Goal: Check status: Check status

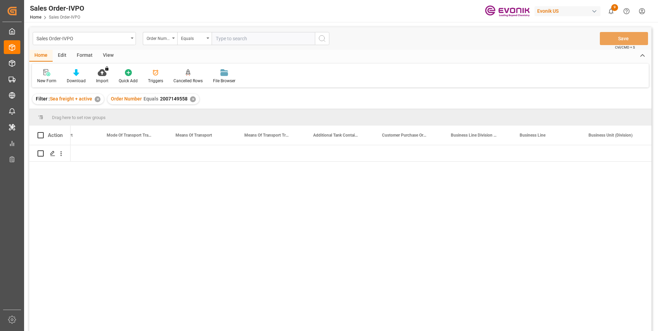
scroll to position [0, 1143]
click at [218, 40] on input "text" at bounding box center [263, 38] width 103 height 13
paste input "2007007804"
type input "2007007804"
click at [319, 39] on circle "search button" at bounding box center [322, 38] width 6 height 6
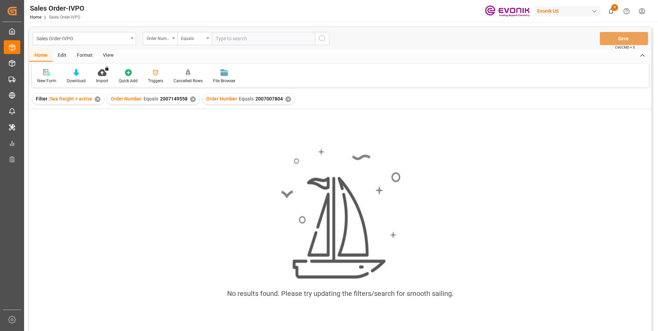
click at [193, 98] on div "✕" at bounding box center [193, 99] width 6 height 6
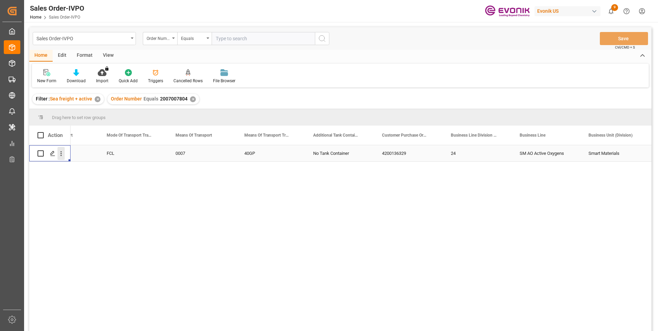
click at [62, 155] on icon "open menu" at bounding box center [60, 153] width 7 height 7
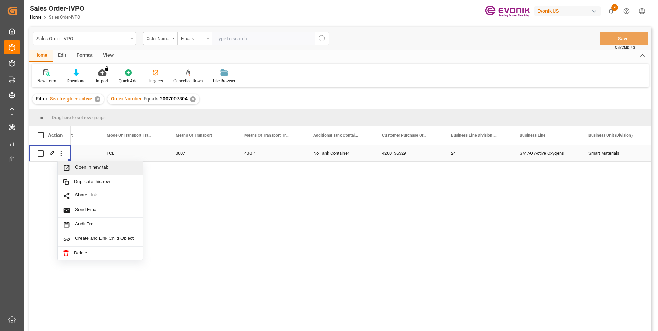
click at [72, 168] on span "Press SPACE to select this row." at bounding box center [69, 168] width 12 height 7
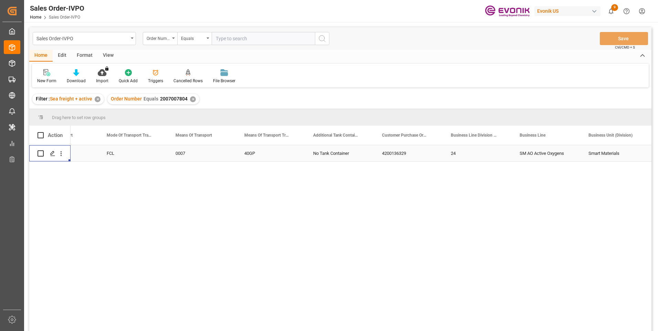
click at [256, 38] on input "text" at bounding box center [263, 38] width 103 height 13
paste input "2007157434"
type input "2007157434"
click at [322, 41] on icon "search button" at bounding box center [322, 38] width 8 height 8
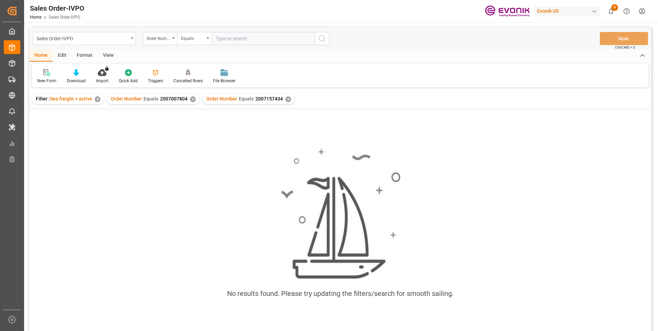
click at [190, 98] on div "✕" at bounding box center [193, 99] width 6 height 6
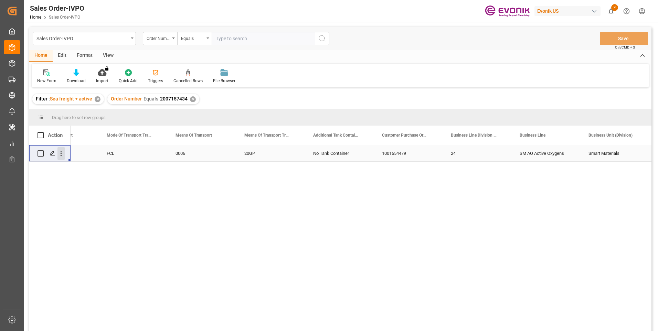
click at [61, 152] on icon "open menu" at bounding box center [61, 153] width 1 height 5
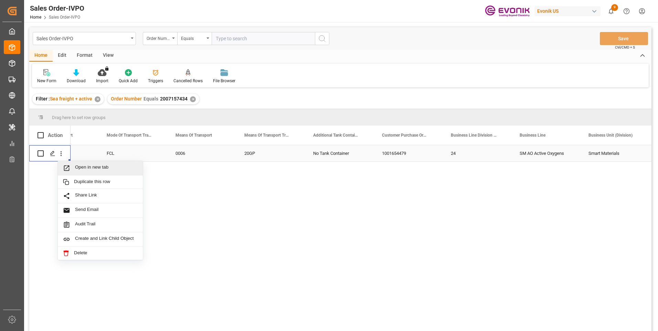
click at [71, 166] on span "Press SPACE to select this row." at bounding box center [69, 168] width 12 height 7
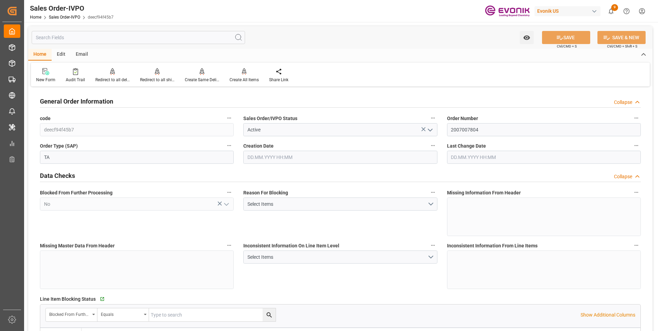
type input "CNSHA"
type input "0"
type input "1"
type input "2"
type input "1"
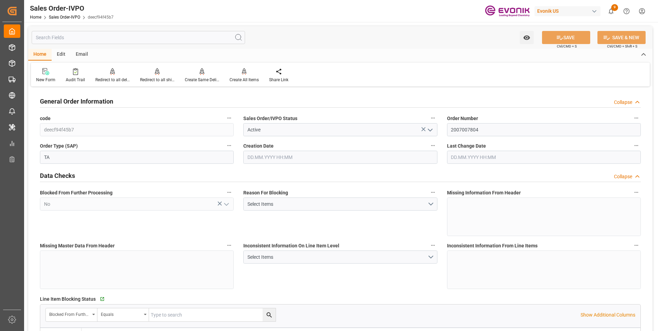
type input "19438.88"
type input "51.1212"
type input "19000"
type input "60"
type input "[DATE] 06:28"
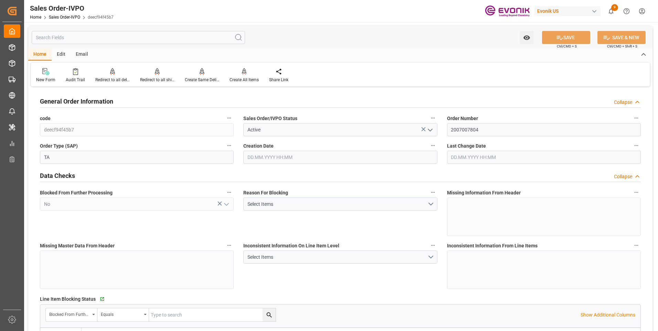
type input "26.08.2025 13:34"
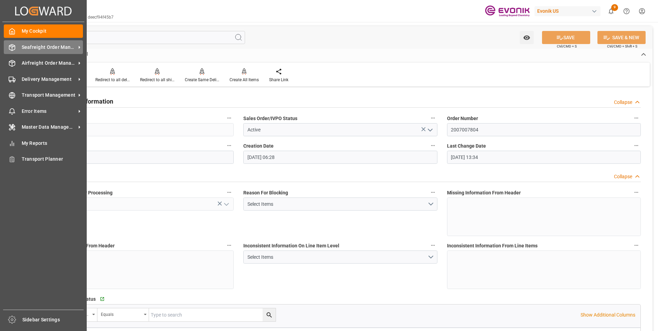
click at [11, 48] on icon at bounding box center [12, 47] width 7 height 7
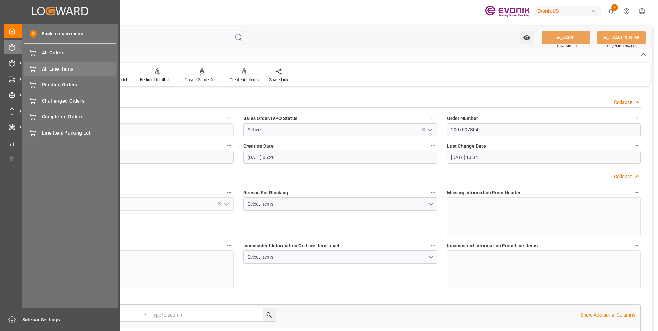
click at [63, 70] on span "All Line Items" at bounding box center [79, 68] width 74 height 7
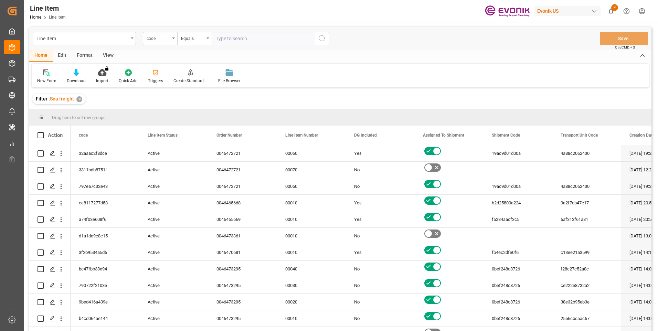
click at [171, 39] on div "code" at bounding box center [160, 38] width 34 height 13
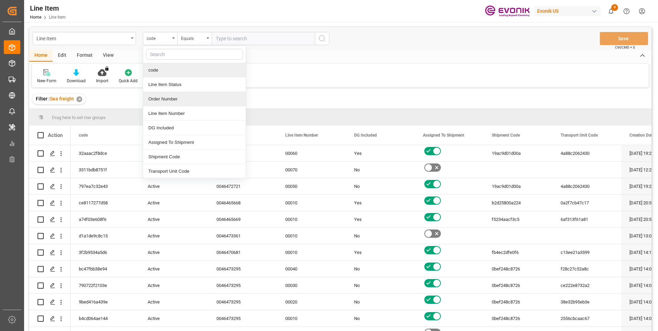
click at [167, 98] on div "Order Number" at bounding box center [194, 99] width 103 height 14
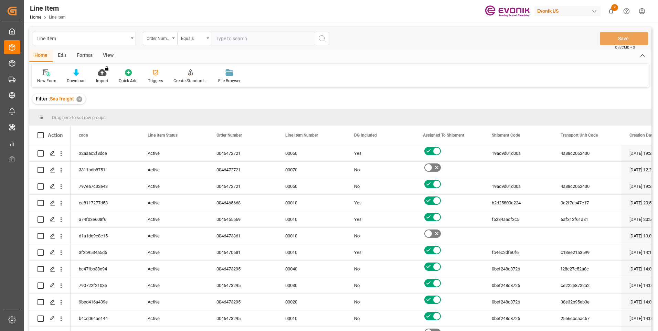
click at [223, 39] on input "text" at bounding box center [263, 38] width 103 height 13
paste input "2007007804"
type input "2007007804"
click at [322, 41] on icon "search button" at bounding box center [322, 38] width 8 height 8
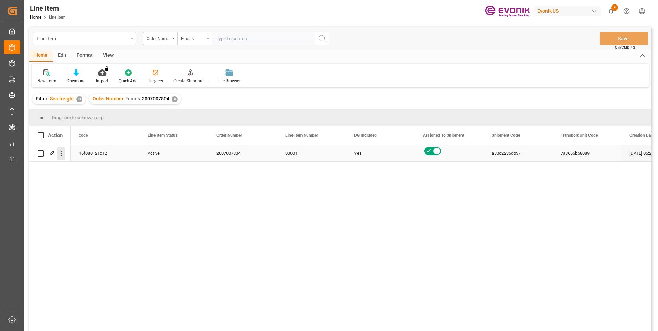
click at [62, 152] on icon "open menu" at bounding box center [60, 153] width 7 height 7
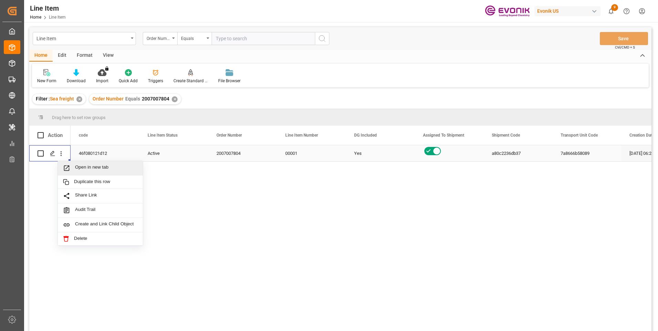
click at [78, 167] on span "Open in new tab" at bounding box center [106, 168] width 63 height 7
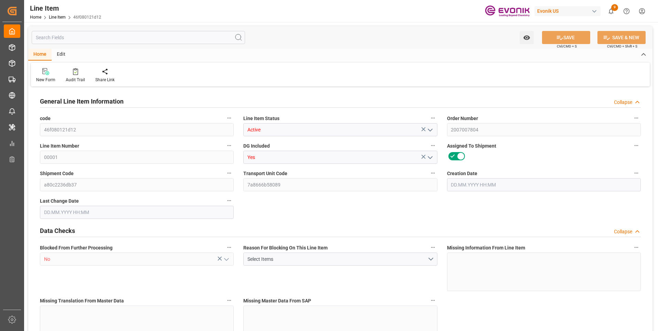
type input "20"
type input "18898.88"
type input "18143.68"
type input "25.5606"
type input "80"
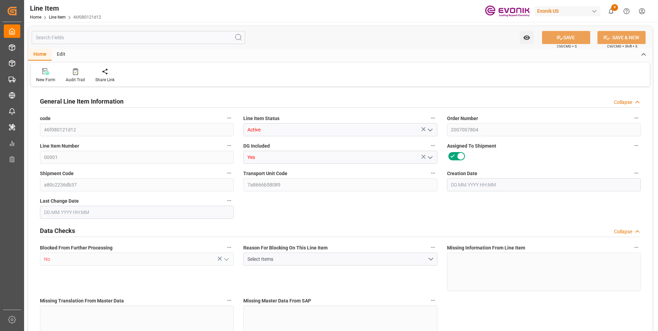
type input "32295.75"
type input "80"
type input "18898.88"
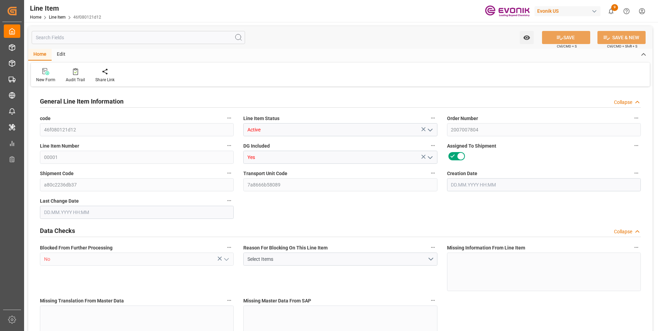
type input "19438.88"
type input "18143.68"
type input "25.5606"
type input "25560.56"
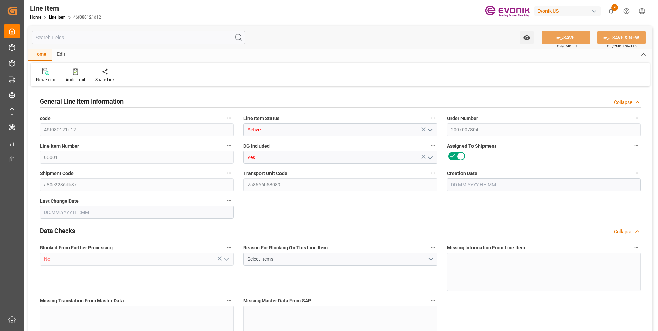
type input "80"
type input "18898.88"
type input "18143.68"
type input "25.5606"
type input "[DATE] 06:28"
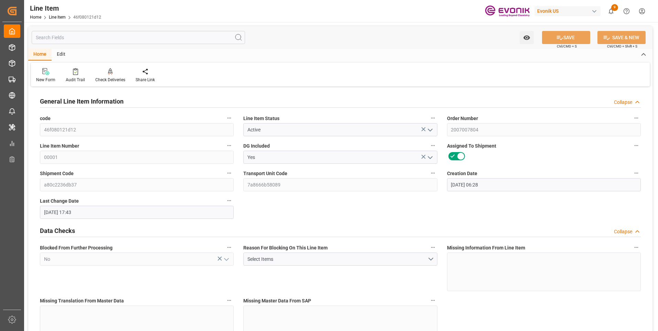
type input "05.09.2025 17:43"
type input "23.10.2025"
type input "09.09.2025"
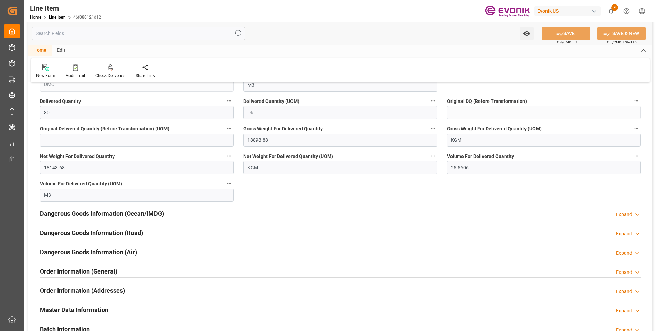
scroll to position [792, 0]
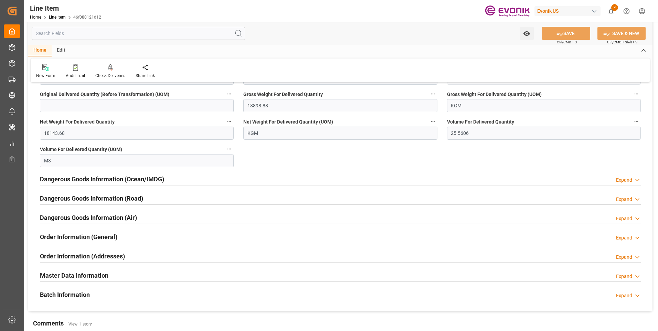
click at [88, 235] on h2 "Order Information (General)" at bounding box center [78, 236] width 77 height 9
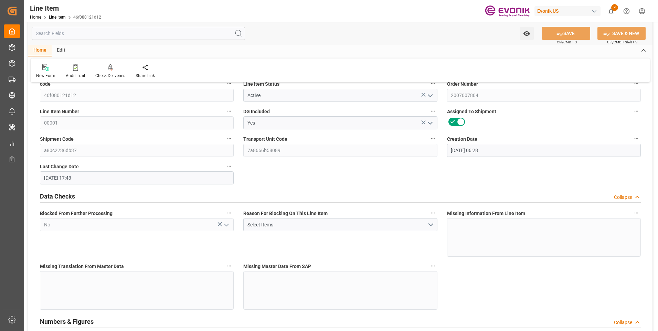
scroll to position [0, 0]
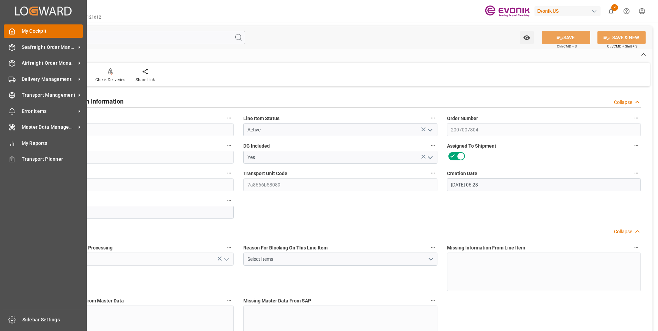
click at [8, 28] on div at bounding box center [10, 31] width 12 height 7
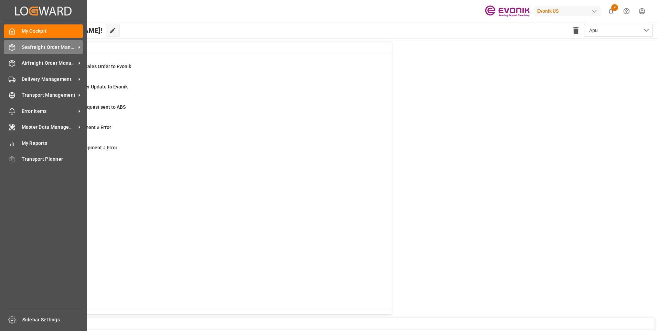
click at [26, 45] on span "Seafreight Order Management" at bounding box center [49, 47] width 54 height 7
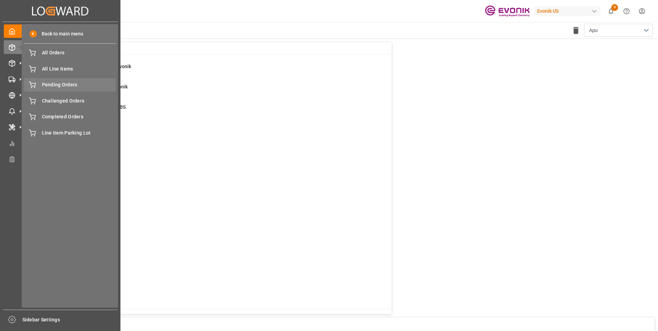
click at [65, 88] on span "Pending Orders" at bounding box center [79, 84] width 74 height 7
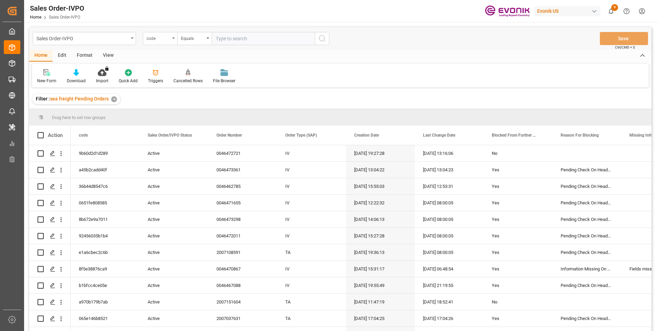
click at [168, 38] on div "code" at bounding box center [158, 38] width 23 height 8
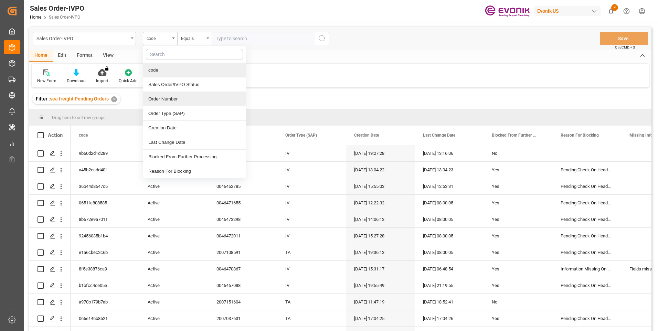
click at [166, 96] on div "Order Number" at bounding box center [194, 99] width 103 height 14
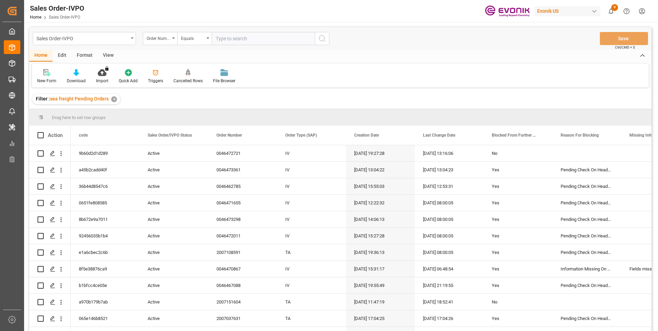
click at [225, 38] on input "text" at bounding box center [263, 38] width 103 height 13
paste input "2007007804"
type input "2007007804"
click at [320, 40] on icon "search button" at bounding box center [322, 38] width 8 height 8
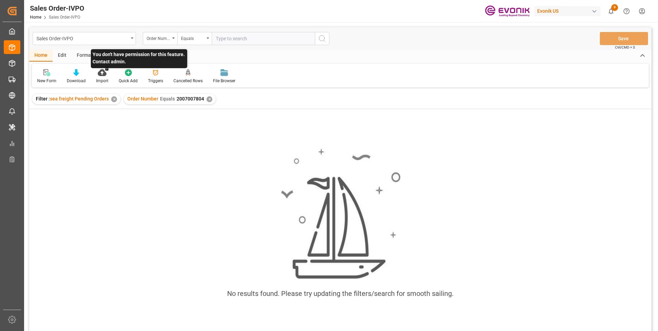
click at [104, 58] on p "You don't have permission for this feature. Contact admin." at bounding box center [139, 58] width 96 height 19
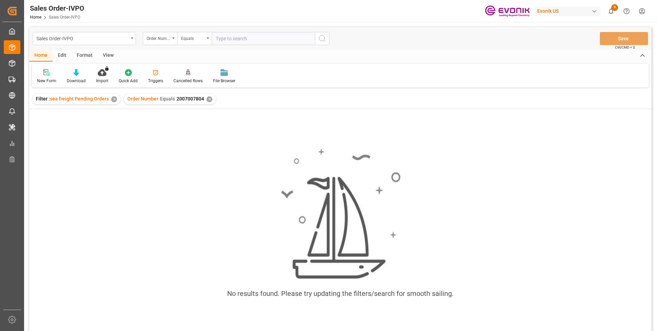
click at [205, 58] on div "Home Edit Format View" at bounding box center [340, 56] width 622 height 12
click at [112, 54] on div "View" at bounding box center [108, 56] width 21 height 12
click at [76, 75] on icon at bounding box center [78, 72] width 7 height 7
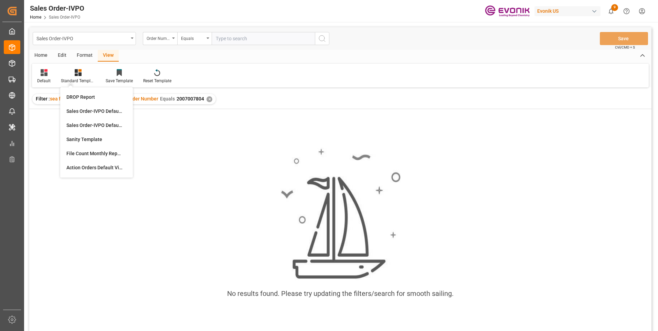
click at [204, 54] on div "Home Edit Format View" at bounding box center [340, 56] width 622 height 12
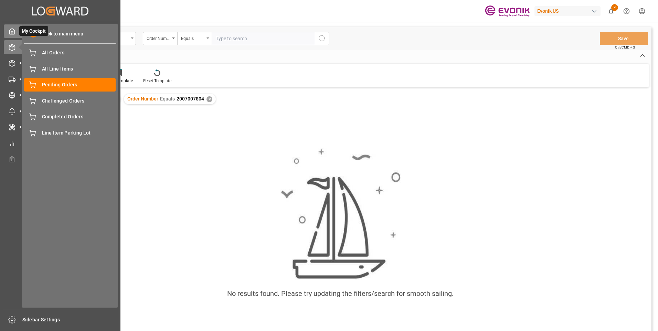
click at [13, 34] on polyline at bounding box center [12, 32] width 2 height 3
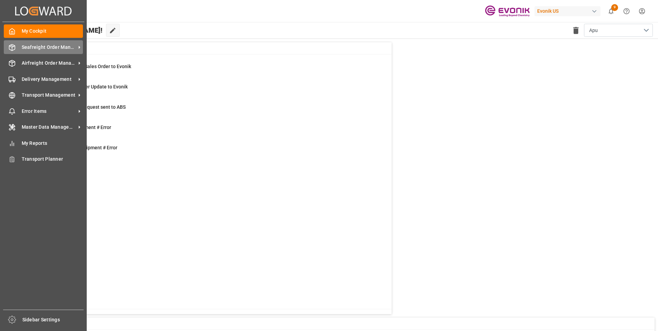
click at [22, 50] on span "Seafreight Order Management" at bounding box center [49, 47] width 54 height 7
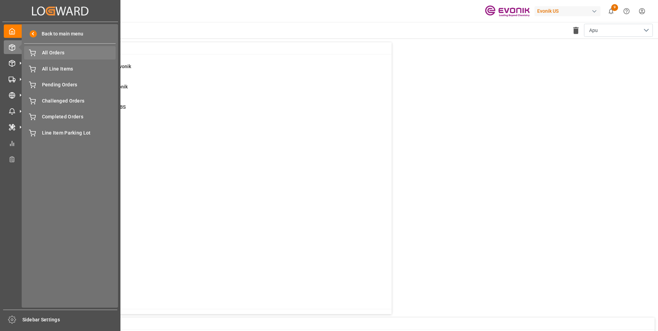
click at [46, 55] on span "All Orders" at bounding box center [79, 52] width 74 height 7
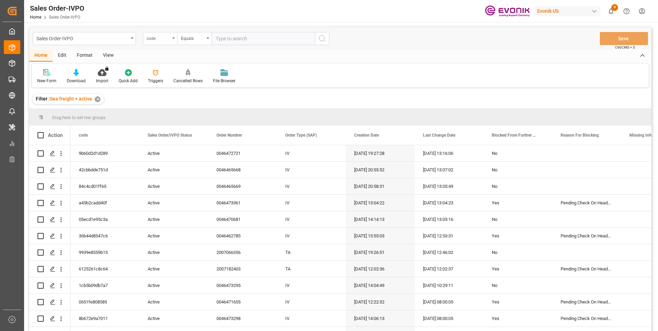
click at [172, 40] on div "code" at bounding box center [160, 38] width 34 height 13
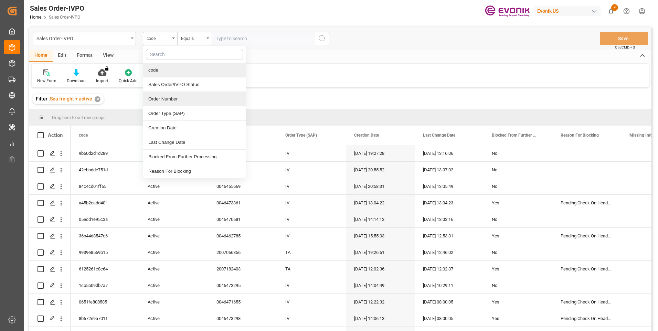
click at [165, 98] on div "Order Number" at bounding box center [194, 99] width 103 height 14
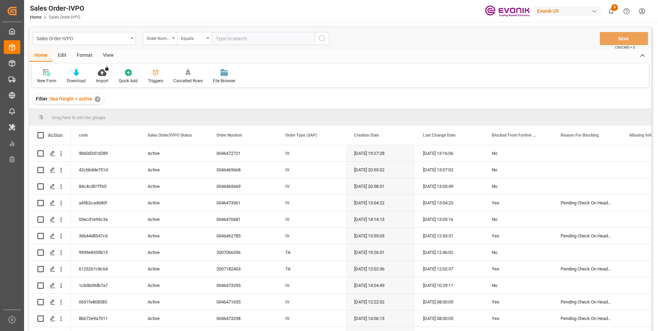
click at [229, 38] on input "text" at bounding box center [263, 38] width 103 height 13
paste input "2007007804"
type input "2007007804"
click at [322, 35] on circle "search button" at bounding box center [322, 38] width 6 height 6
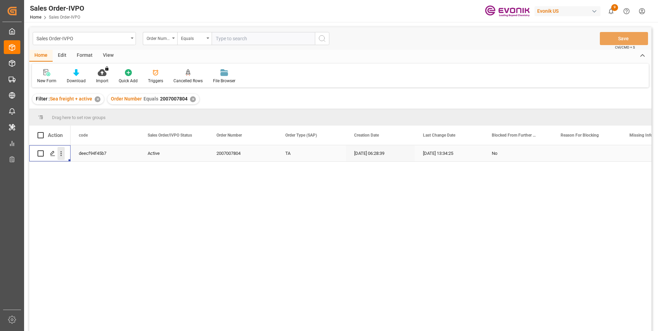
click at [61, 154] on icon "open menu" at bounding box center [61, 153] width 1 height 5
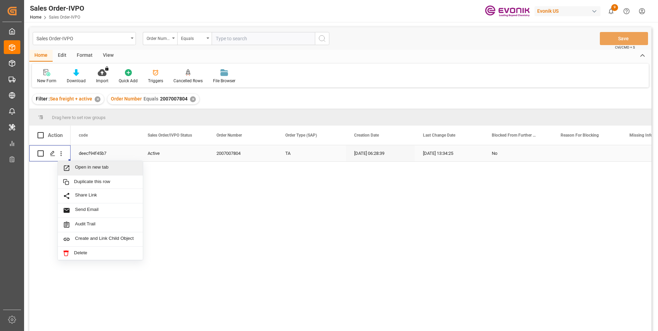
click at [72, 165] on span "Press SPACE to select this row." at bounding box center [69, 168] width 12 height 7
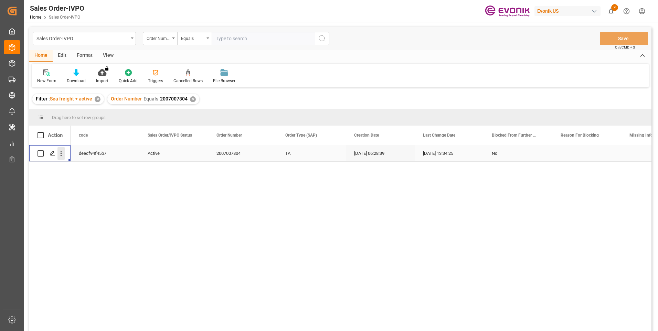
click at [60, 151] on icon "open menu" at bounding box center [60, 153] width 7 height 7
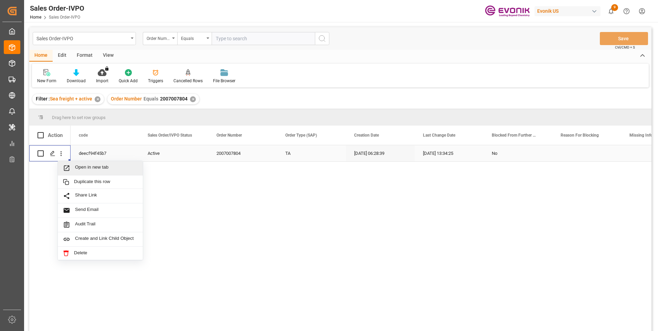
click at [84, 167] on span "Open in new tab" at bounding box center [106, 168] width 63 height 7
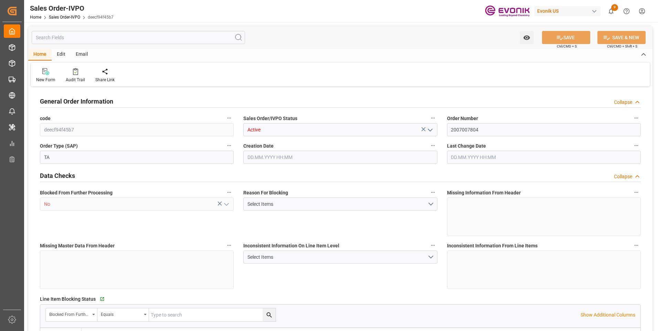
type input "CNSHA"
type input "0"
type input "1"
type input "2"
type input "1"
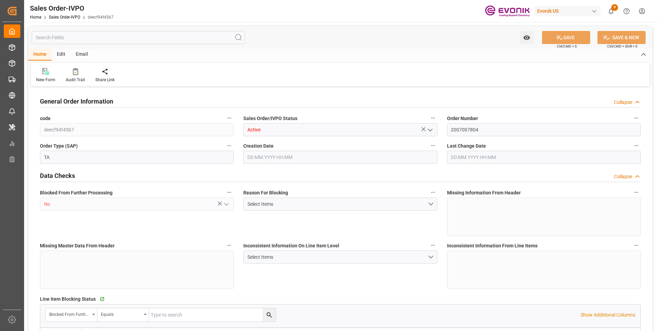
type input "19438.88"
type input "51.1212"
type input "19000"
type input "60"
type input "[DATE] 06:28"
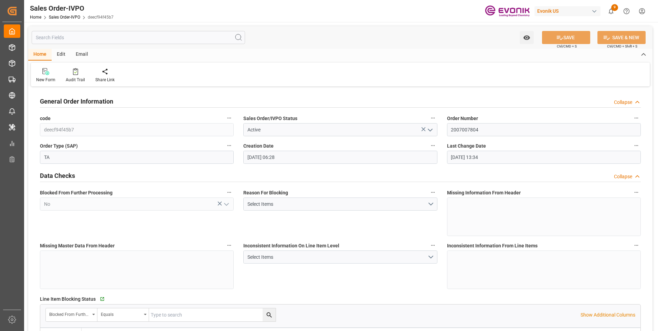
type input "26.08.2025 13:34"
click at [92, 102] on h2 "General Order Information" at bounding box center [76, 101] width 73 height 9
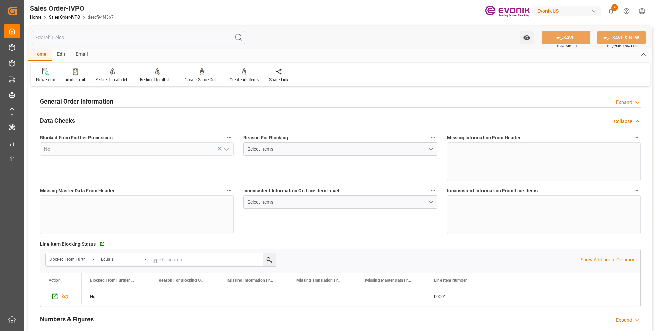
click at [65, 120] on h2 "Data Checks" at bounding box center [57, 120] width 35 height 9
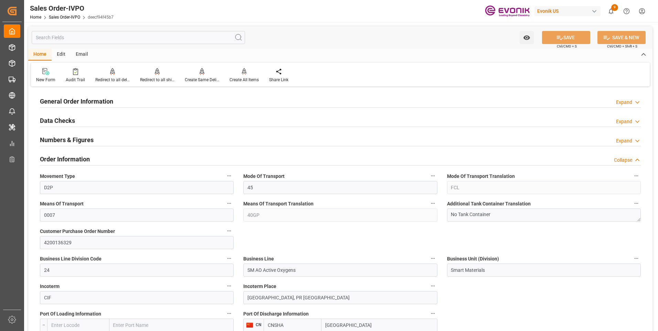
click at [75, 158] on h2 "Order Information" at bounding box center [65, 159] width 50 height 9
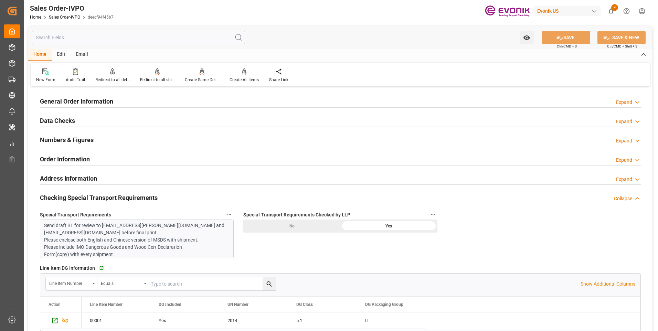
scroll to position [103, 0]
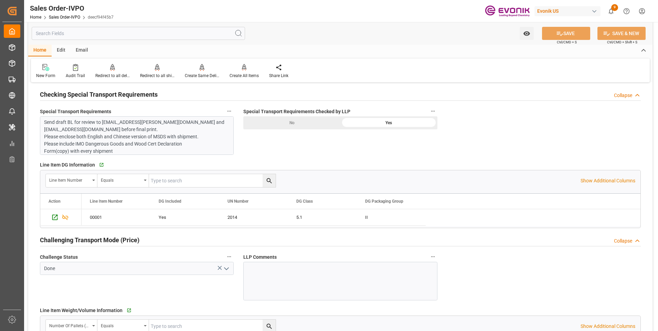
click at [116, 96] on h2 "Checking Special Transport Requirements" at bounding box center [99, 94] width 118 height 9
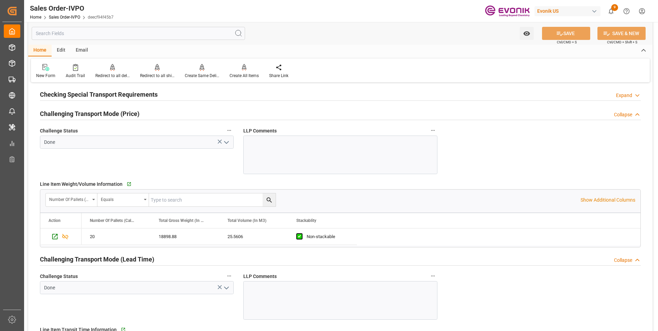
scroll to position [172, 0]
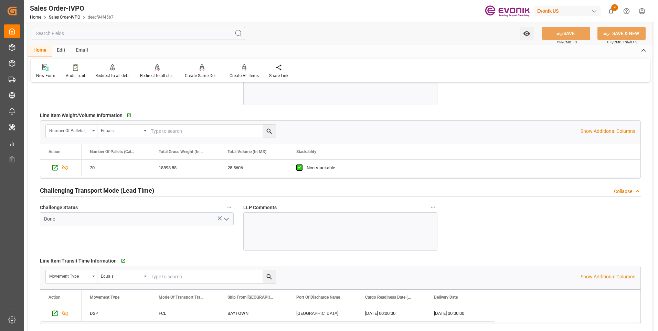
click at [122, 188] on h2 "Challenging Transport Mode (Lead Time)" at bounding box center [97, 190] width 114 height 9
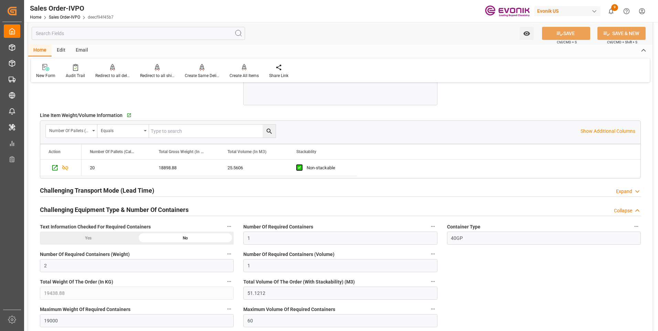
scroll to position [241, 0]
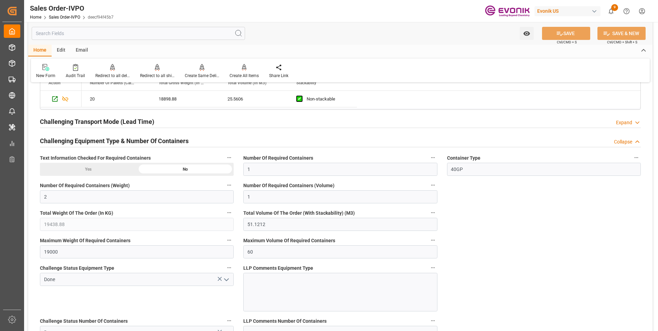
click at [135, 139] on h2 "Challenging Equipment Type & Number Of Containers" at bounding box center [114, 140] width 149 height 9
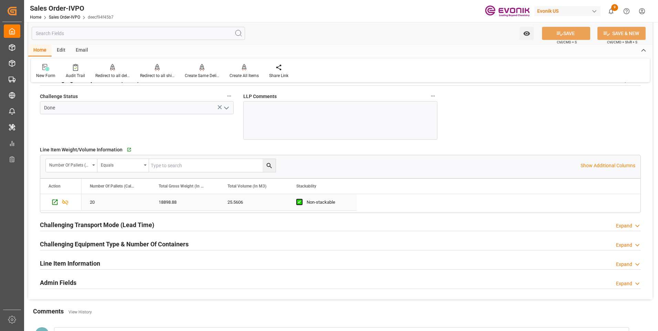
scroll to position [0, 0]
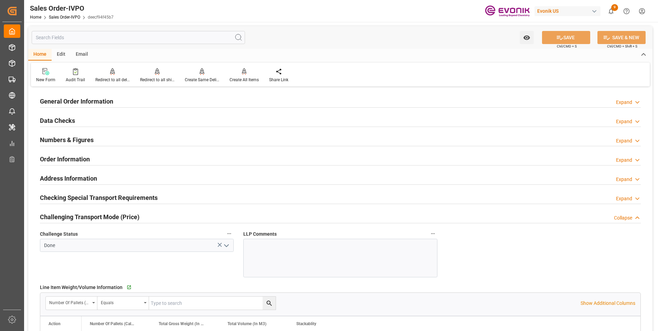
click at [230, 12] on div "Sales Order-IVPO Home Sales Order-IVPO deecf94f45b7 Evonik US 9 Notifications O…" at bounding box center [338, 11] width 639 height 22
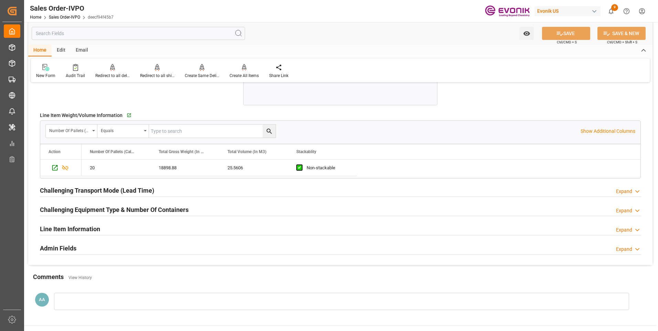
click at [101, 191] on h2 "Challenging Transport Mode (Lead Time)" at bounding box center [97, 190] width 114 height 9
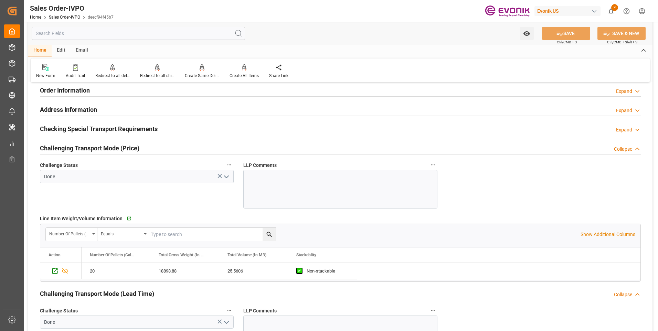
scroll to position [0, 0]
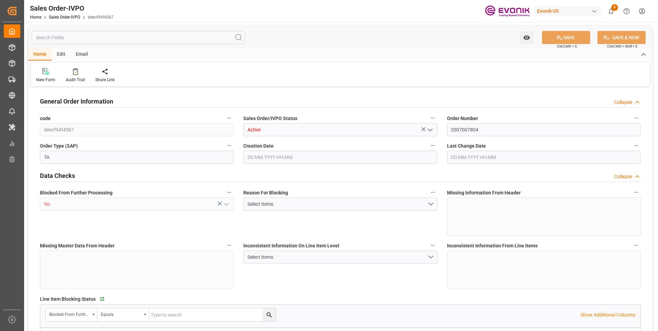
type input "CNSHA"
type input "0"
type input "1"
type input "2"
type input "1"
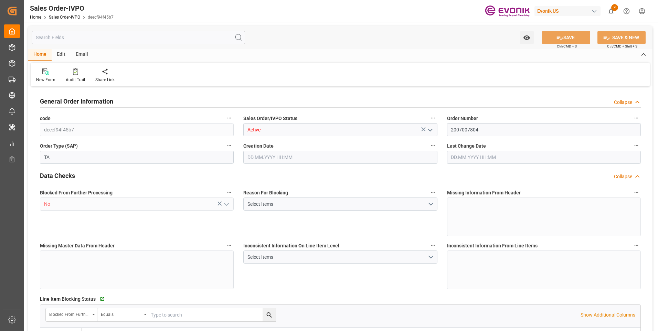
type input "19438.88"
type input "51.1212"
type input "19000"
type input "60"
type input "[DATE] 06:28"
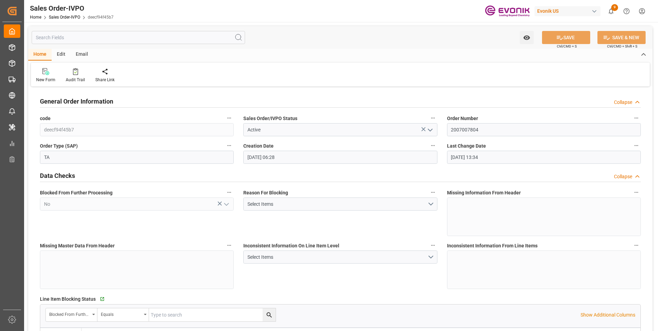
type input "[DATE] 13:34"
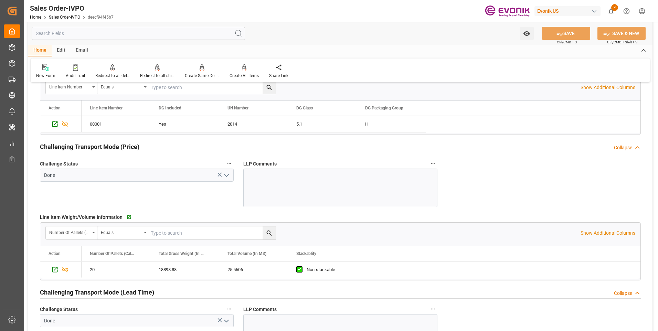
scroll to position [964, 0]
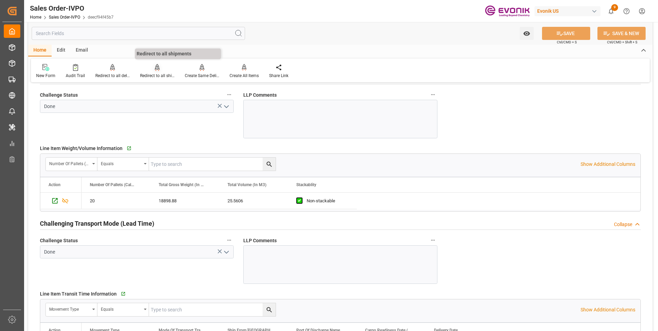
click at [162, 72] on div "Redirect to all shipments" at bounding box center [157, 71] width 45 height 15
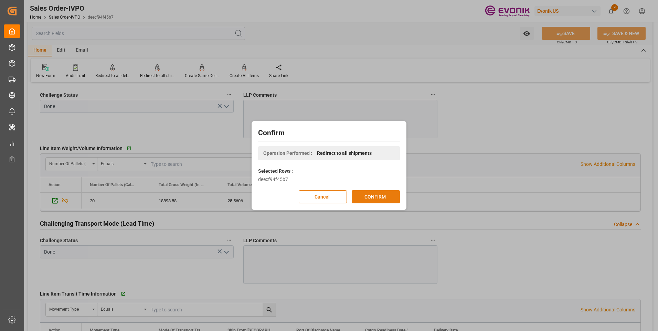
click at [366, 195] on button "CONFIRM" at bounding box center [376, 196] width 48 height 13
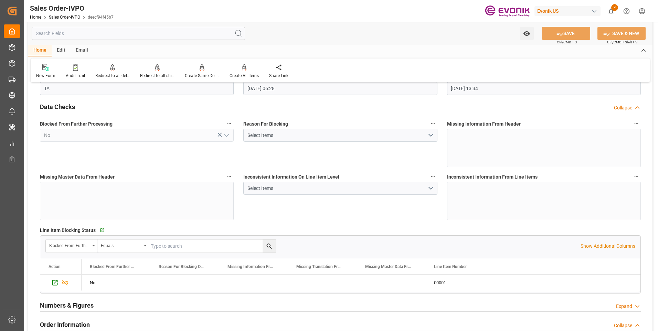
scroll to position [0, 0]
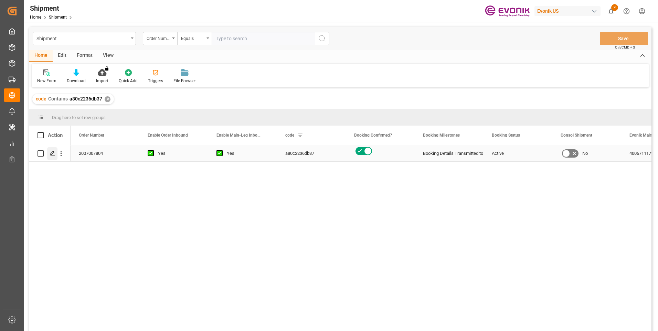
click at [53, 153] on icon "Press SPACE to select this row." at bounding box center [53, 154] width 6 height 6
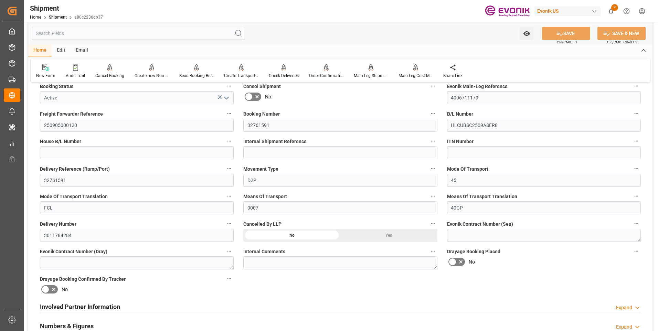
scroll to position [413, 0]
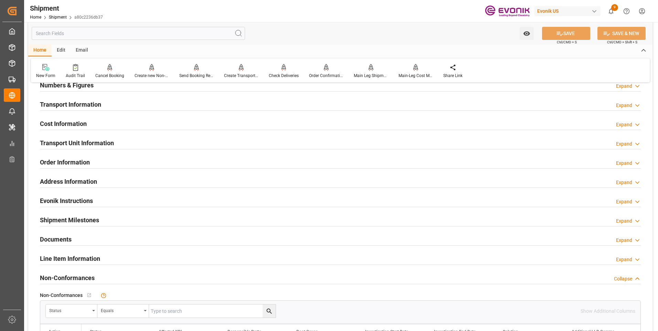
click at [88, 140] on h2 "Transport Unit Information" at bounding box center [77, 142] width 74 height 9
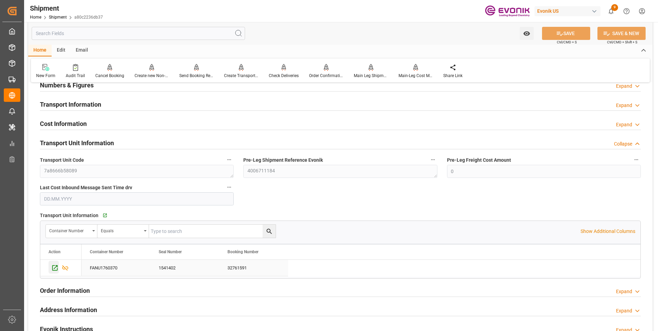
click at [52, 270] on icon "Press SPACE to select this row." at bounding box center [55, 268] width 6 height 6
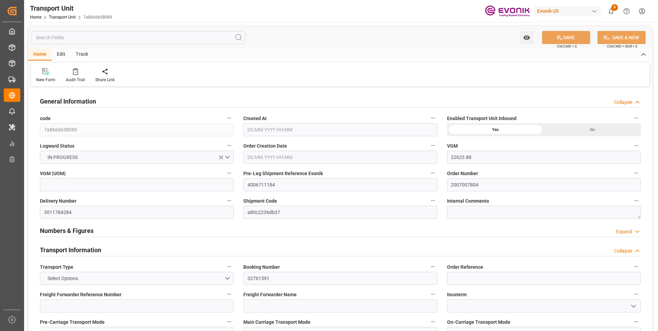
type input "22623.88"
type input "Hapag Lloyd"
type input "Hapag Lloyd Aktiengesellschaft"
type input "USHOU"
type input "CNSHA"
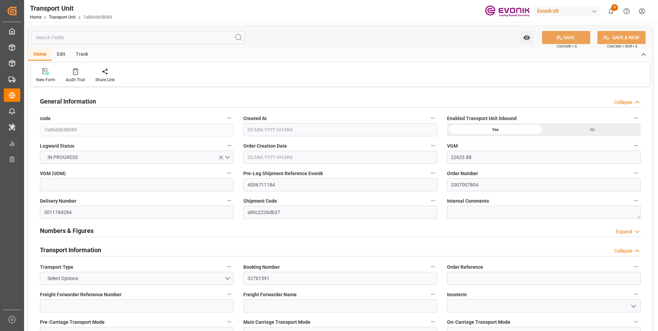
type input "9289934"
type input "USHOU"
type input "CNSHG"
type input "18898.88"
type input "05.08.2025 06:11"
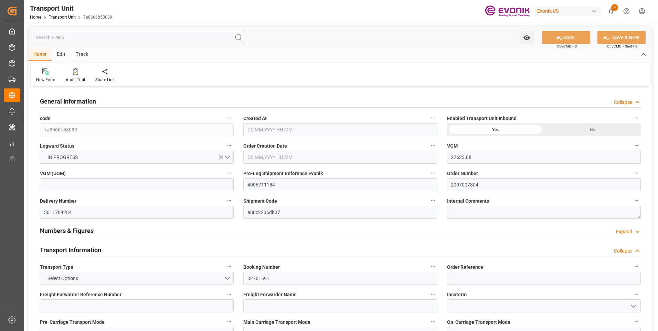
type input "23.10.2025"
type input "09.09.2025 10:13"
type input "11.09.2025 12:00"
type input "10.09.2025 17:34"
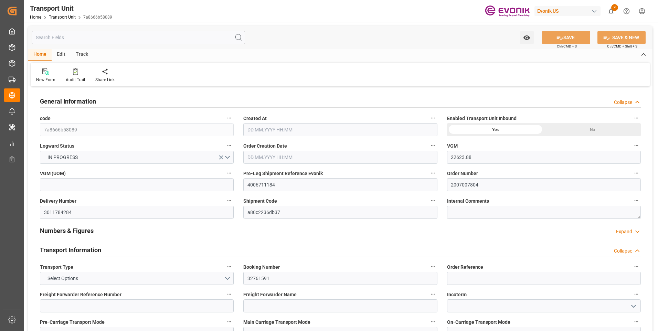
type input "20.09.2025 00:00"
type input "21.09.2025 00:00"
type input "28.10.2025 00:00"
type input "12.09.2025 17:00"
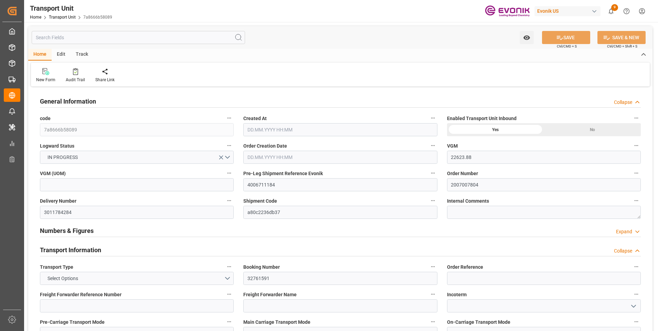
type input "20.09.2025 03:00"
type input "28.10.2025 06:00"
type input "28.10.2025 15:08"
type input "01.11.2025 15:08"
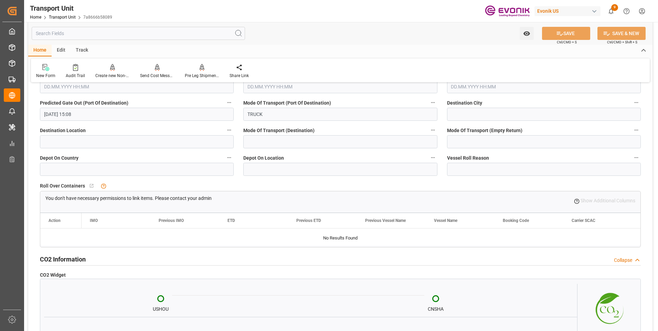
scroll to position [2203, 0]
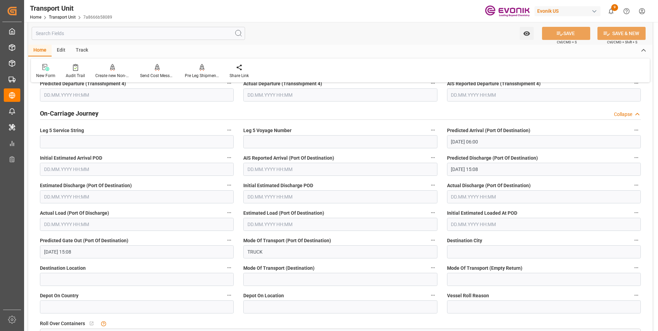
click at [136, 31] on input "text" at bounding box center [138, 33] width 213 height 13
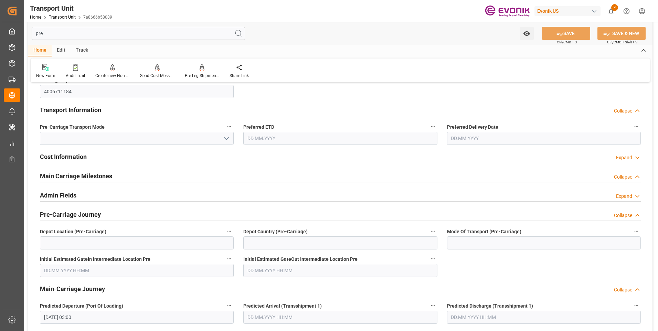
scroll to position [0, 0]
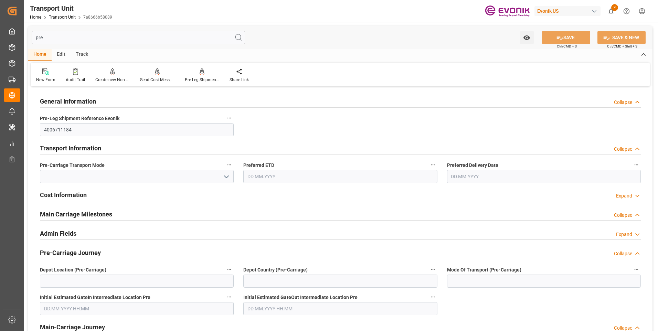
click at [41, 38] on input "pre" at bounding box center [138, 37] width 213 height 13
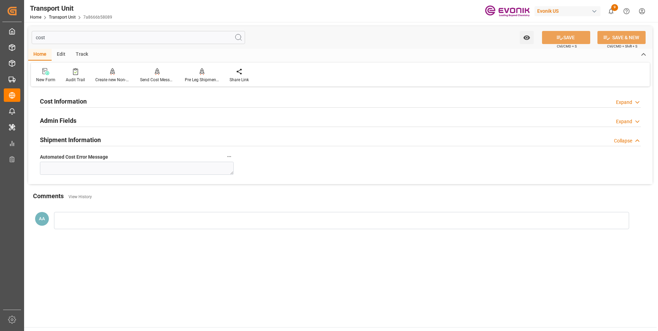
type input "cost"
click at [73, 98] on h2 "Cost Information" at bounding box center [63, 101] width 47 height 9
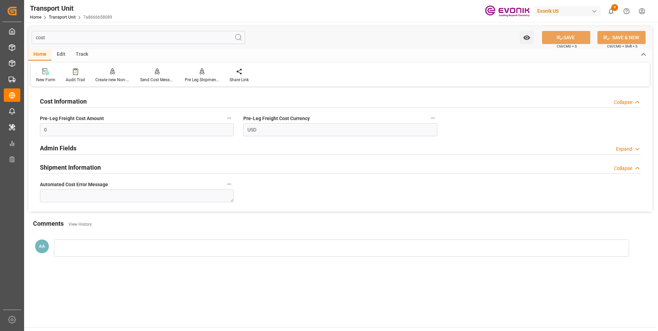
click at [66, 147] on h2 "Admin Fields" at bounding box center [58, 148] width 36 height 9
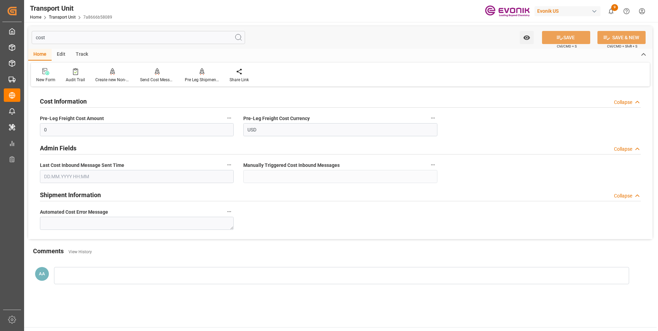
click at [82, 193] on h2 "Shipment Information" at bounding box center [70, 194] width 61 height 9
click at [66, 192] on h2 "Shipment Information" at bounding box center [70, 194] width 61 height 9
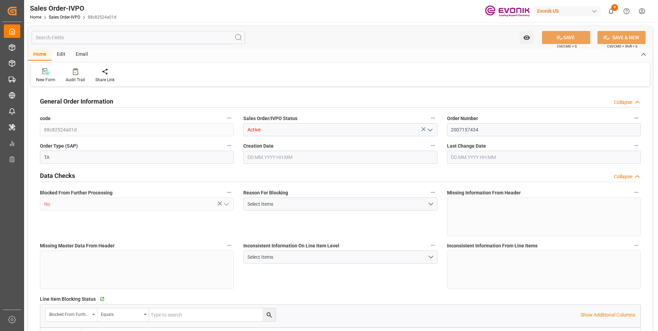
type input "ESBCN"
type input "0"
type input "1"
type input "2"
type input "19801.04"
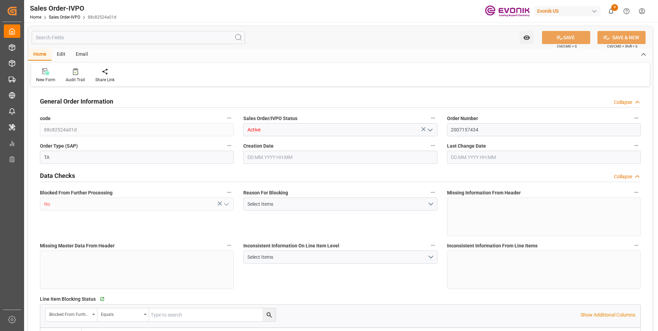
type input "0"
type input "17000"
type input "30"
type input "[DATE] 19:35"
type input "[DATE] 17:32"
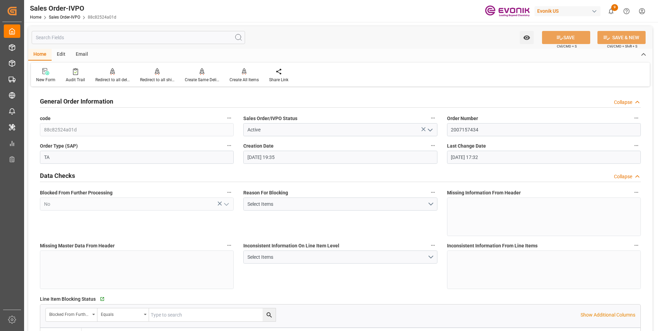
click at [70, 39] on input "text" at bounding box center [138, 37] width 213 height 13
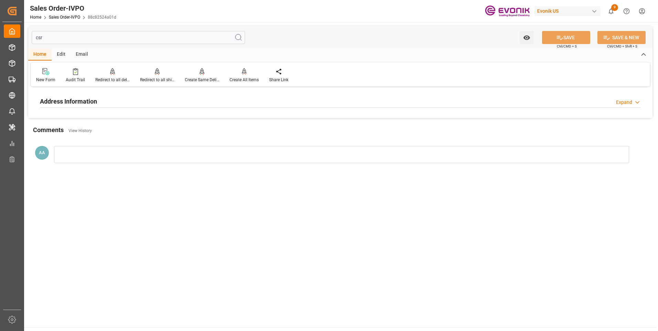
type input "csr"
click at [80, 99] on h2 "Address Information" at bounding box center [68, 101] width 57 height 9
